Goal: Information Seeking & Learning: Find specific page/section

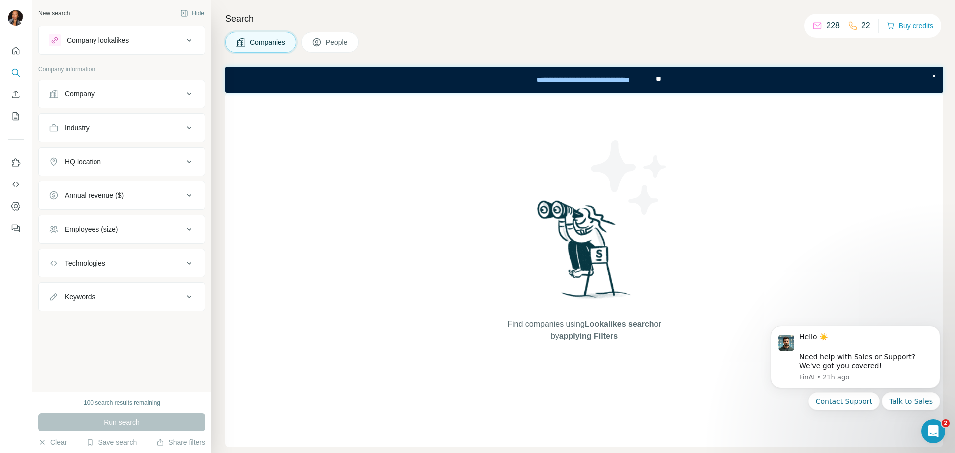
click at [168, 91] on div "Company" at bounding box center [116, 94] width 134 height 10
click at [187, 90] on icon at bounding box center [189, 94] width 12 height 12
click at [149, 230] on div "Employees (size)" at bounding box center [116, 229] width 134 height 10
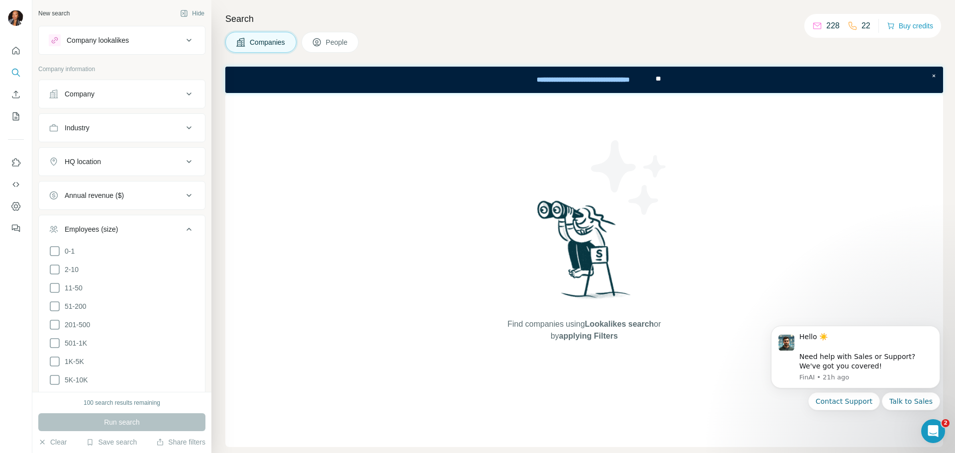
click at [149, 231] on div "Employees (size)" at bounding box center [116, 229] width 134 height 10
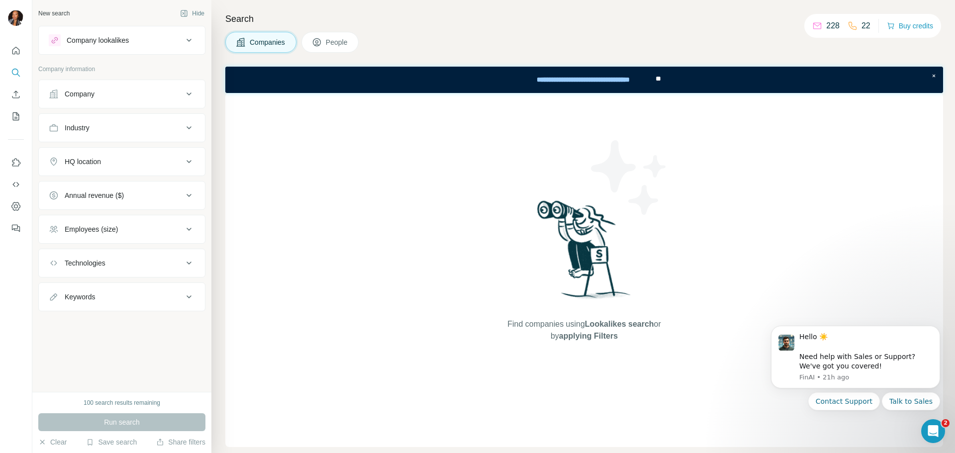
click at [132, 89] on div "Company" at bounding box center [116, 94] width 134 height 10
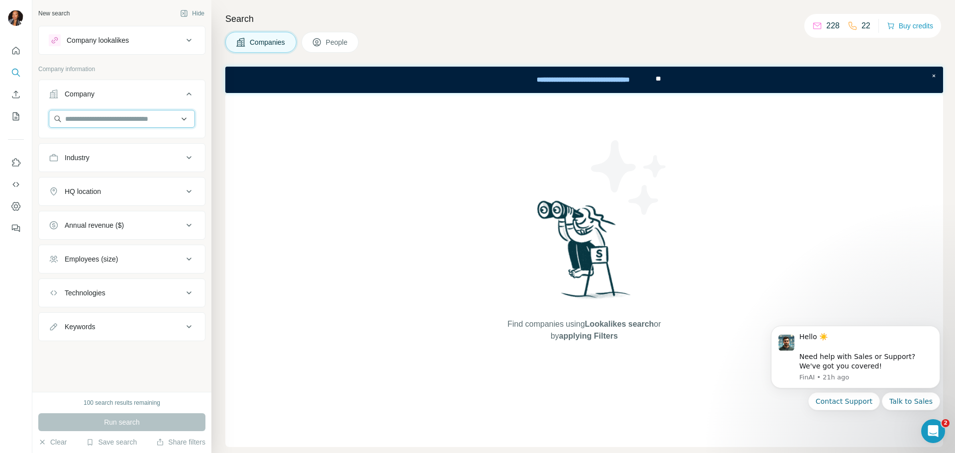
click at [141, 121] on input "text" at bounding box center [122, 119] width 146 height 18
click at [314, 41] on icon at bounding box center [317, 42] width 10 height 10
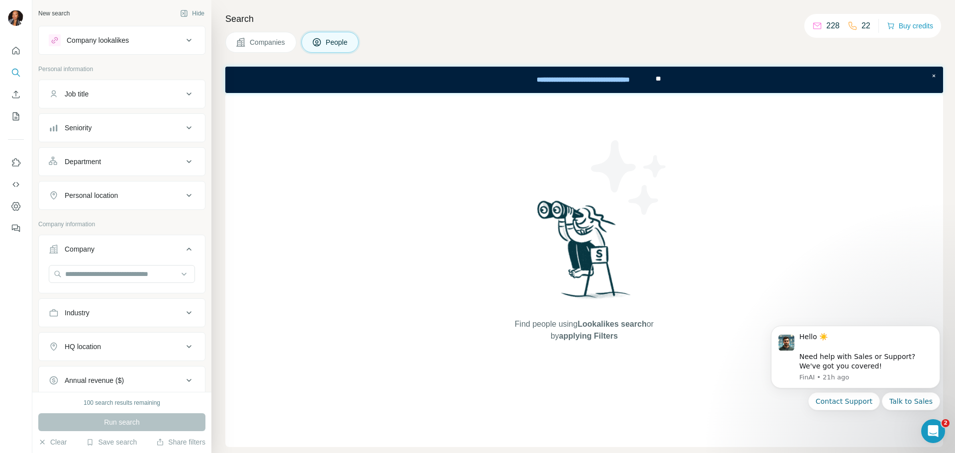
click at [146, 121] on button "Seniority" at bounding box center [122, 128] width 166 height 24
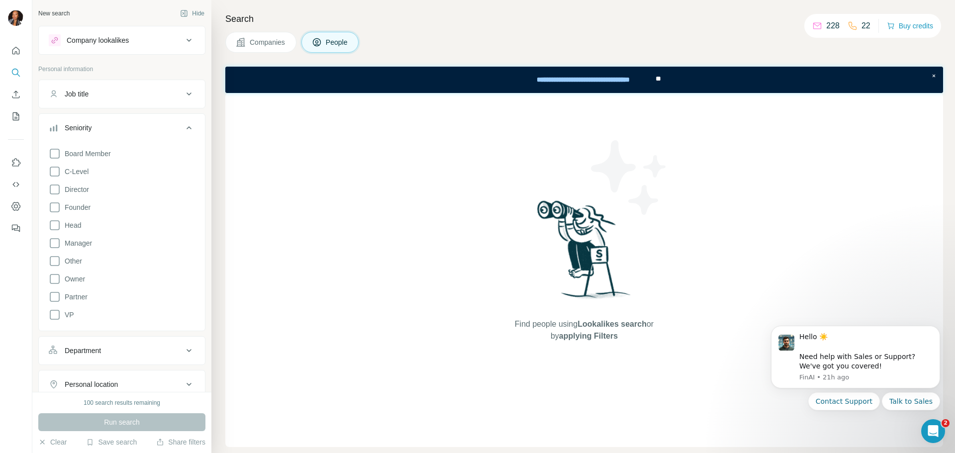
click at [106, 85] on button "Job title" at bounding box center [122, 94] width 166 height 24
click at [98, 118] on input "text" at bounding box center [112, 119] width 126 height 18
click at [122, 119] on input "**********" at bounding box center [112, 119] width 126 height 18
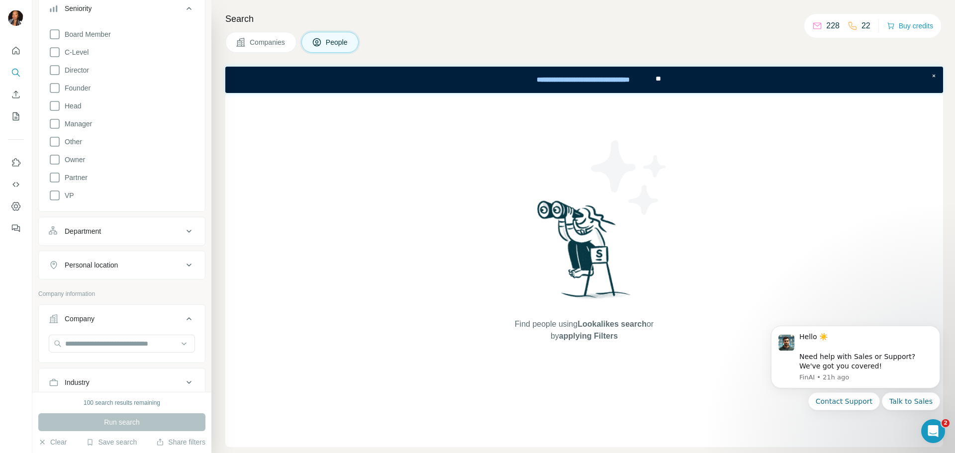
scroll to position [249, 0]
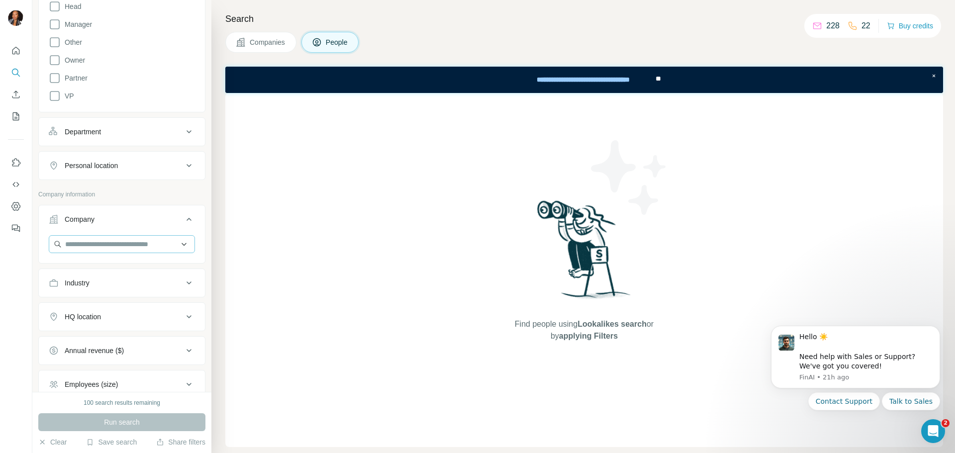
type input "**********"
click at [126, 243] on input "text" at bounding box center [122, 244] width 146 height 18
type input "*"
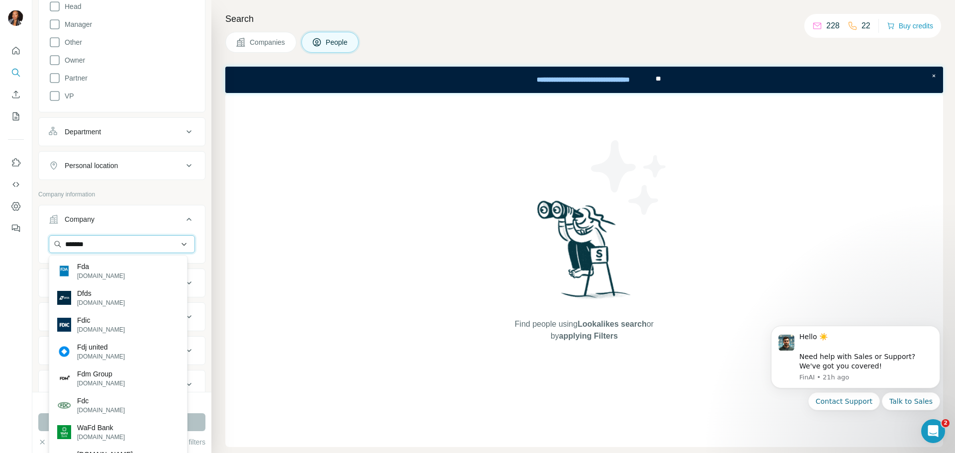
type input "********"
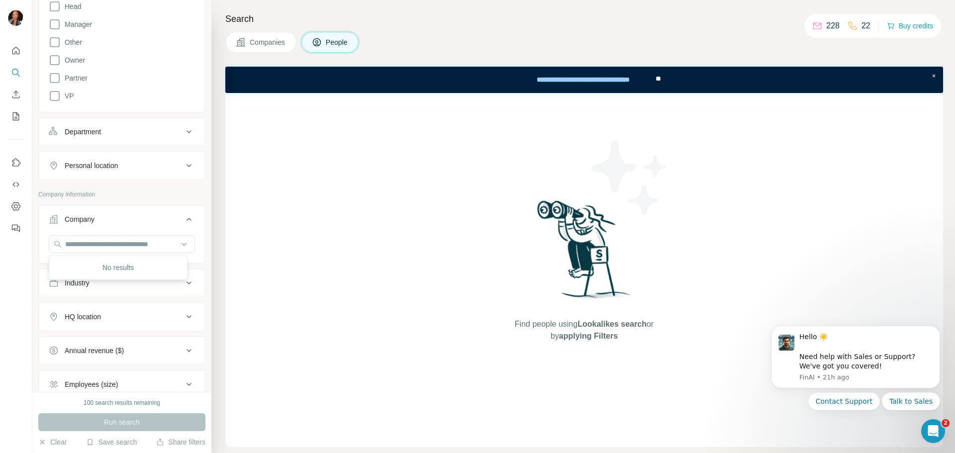
click at [153, 219] on div "Company" at bounding box center [116, 219] width 134 height 10
click at [143, 238] on input "text" at bounding box center [122, 244] width 146 height 18
type input "********"
click at [279, 211] on div "Find people using Lookalikes search or by applying Filters" at bounding box center [584, 270] width 718 height 354
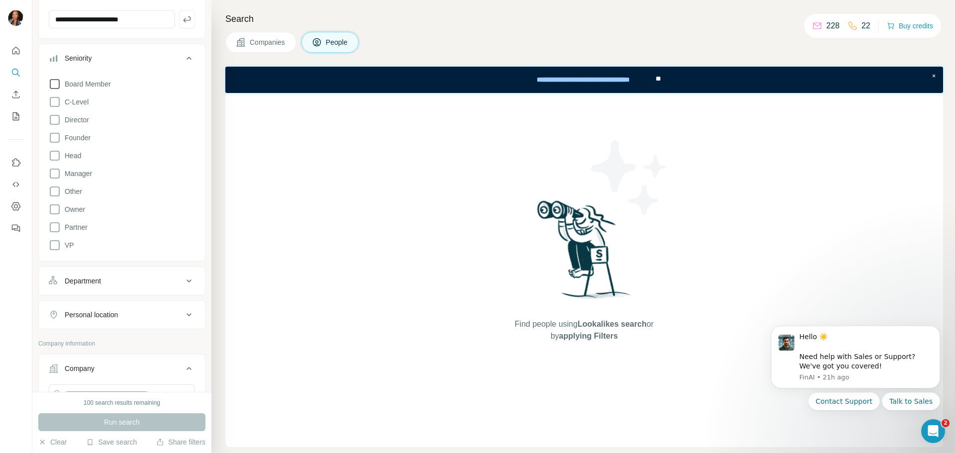
scroll to position [0, 0]
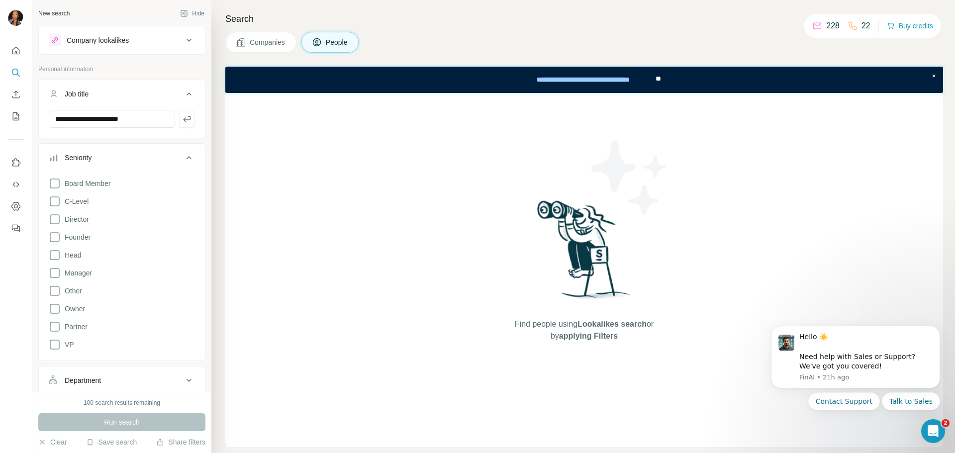
click at [124, 40] on div "Company lookalikes" at bounding box center [98, 40] width 62 height 10
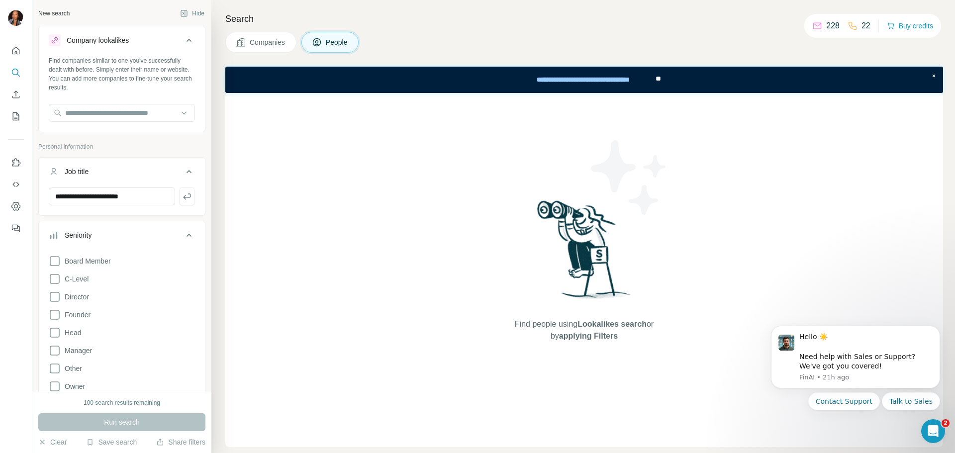
click at [124, 40] on div "Company lookalikes" at bounding box center [98, 40] width 62 height 10
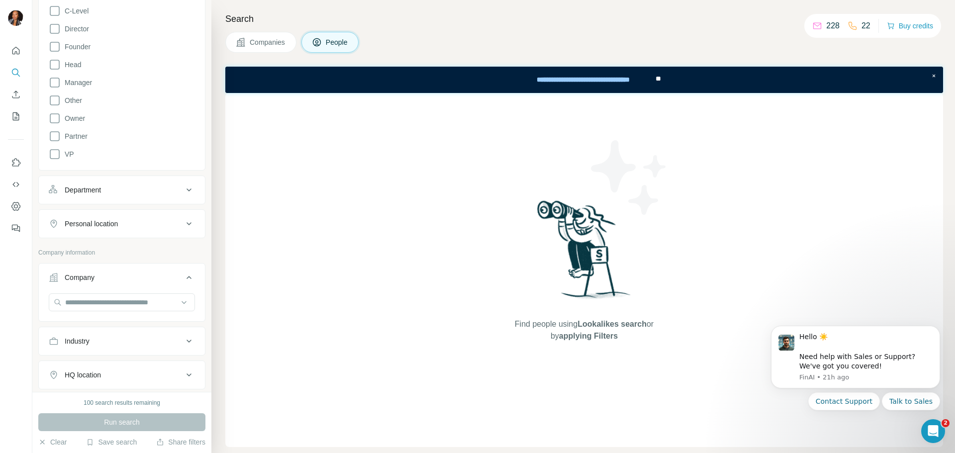
scroll to position [199, 0]
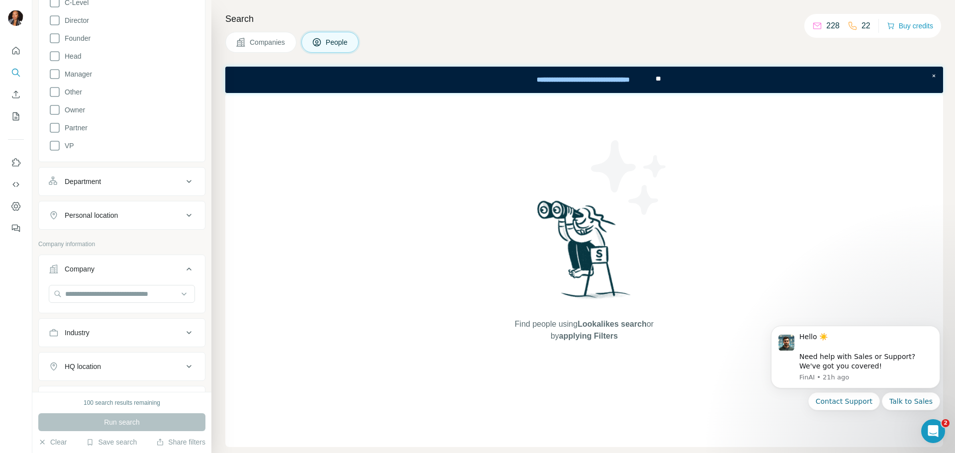
click at [107, 181] on div "Department" at bounding box center [116, 182] width 134 height 10
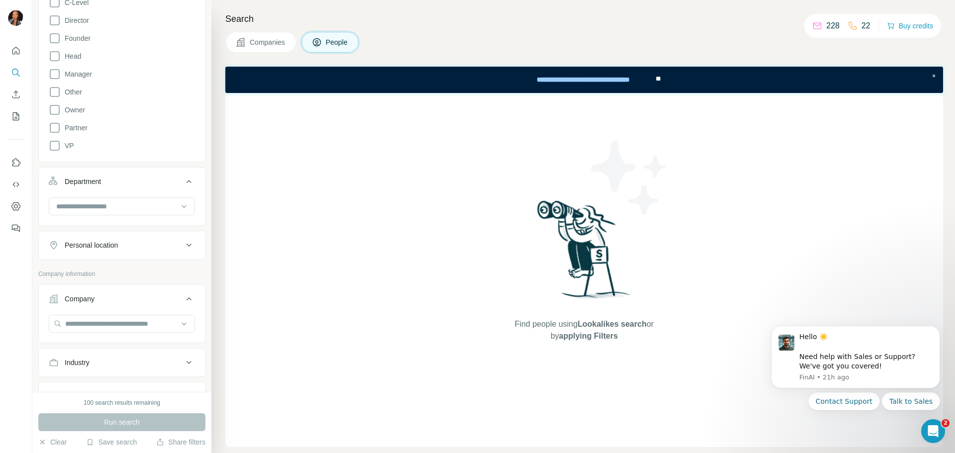
click at [158, 249] on div "Personal location" at bounding box center [116, 245] width 134 height 10
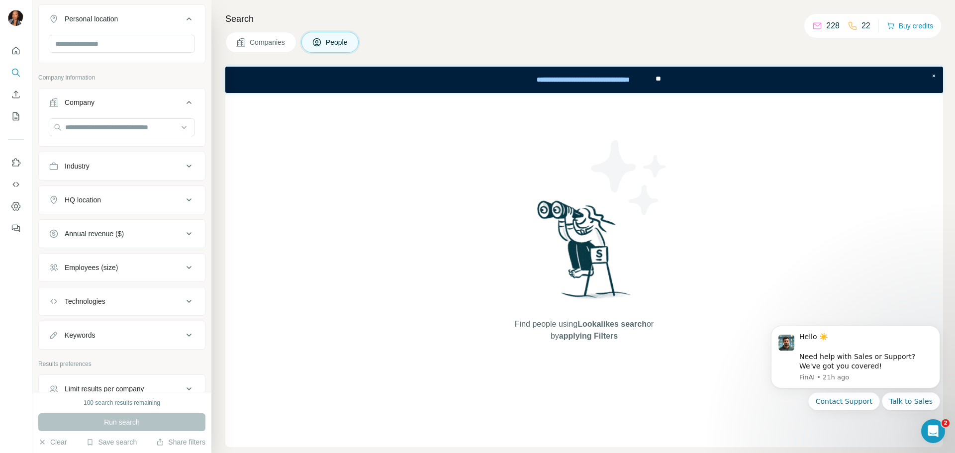
scroll to position [448, 0]
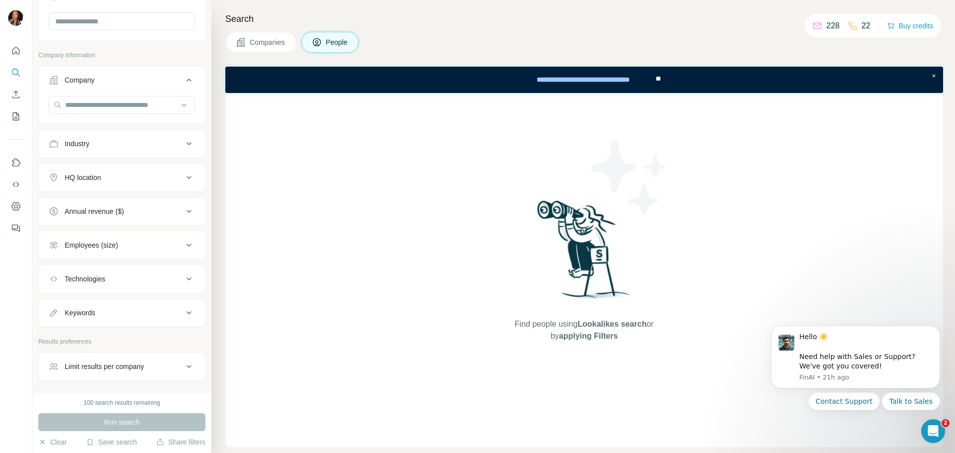
click at [826, 24] on p "228" at bounding box center [832, 26] width 13 height 12
click at [826, 27] on p "228" at bounding box center [832, 26] width 13 height 12
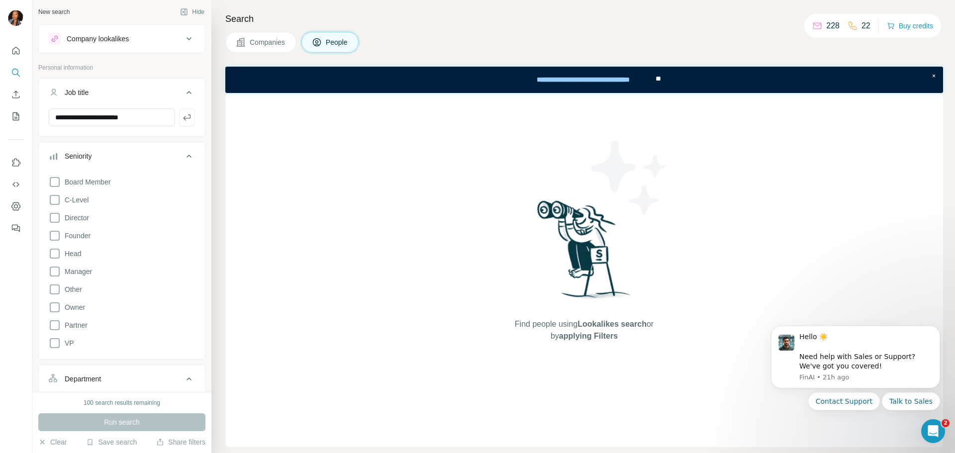
scroll to position [0, 0]
